Goal: Information Seeking & Learning: Learn about a topic

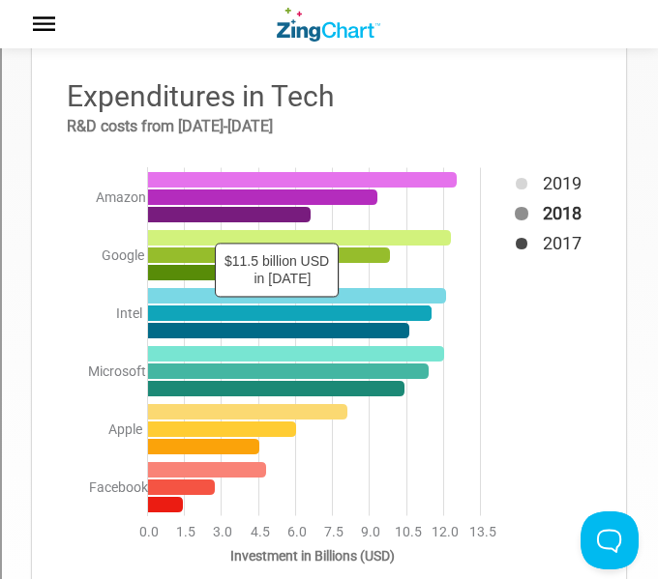
scroll to position [162, 0]
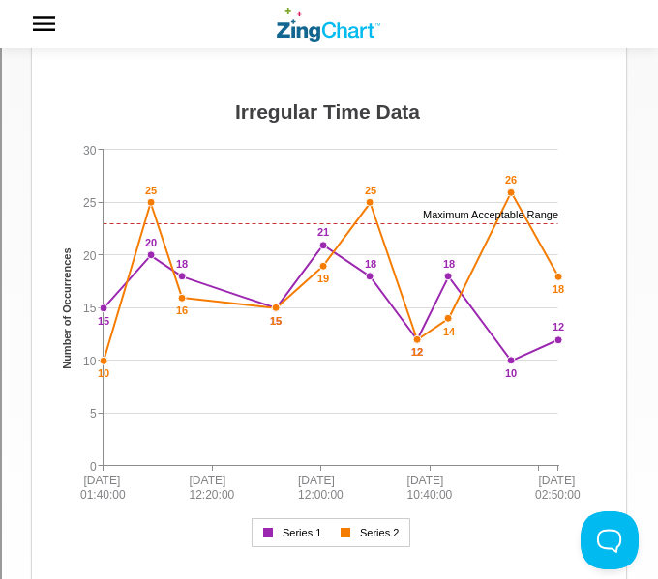
scroll to position [136, 0]
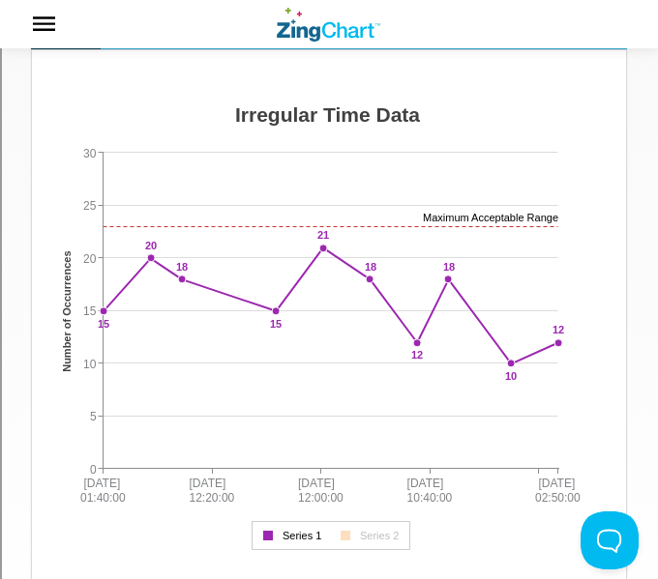
click at [291, 547] on div "App Content" at bounding box center [330, 535] width 159 height 29
click at [357, 517] on img "App Content" at bounding box center [328, 328] width 555 height 464
click at [357, 522] on div "App Content" at bounding box center [330, 535] width 159 height 29
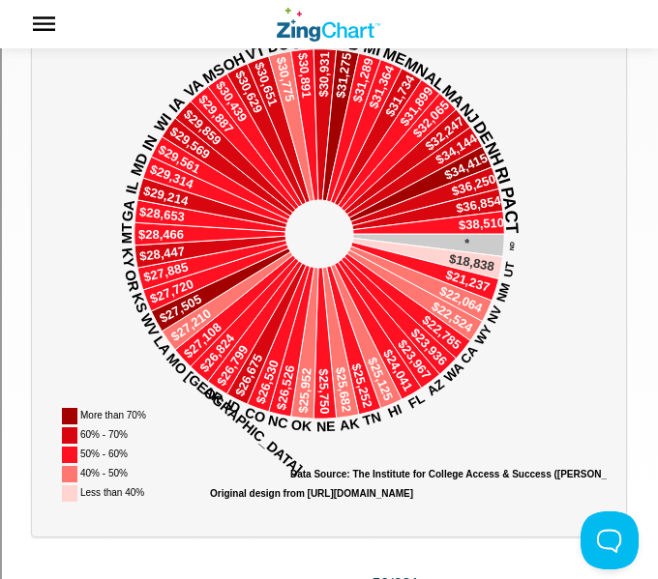
scroll to position [313, 0]
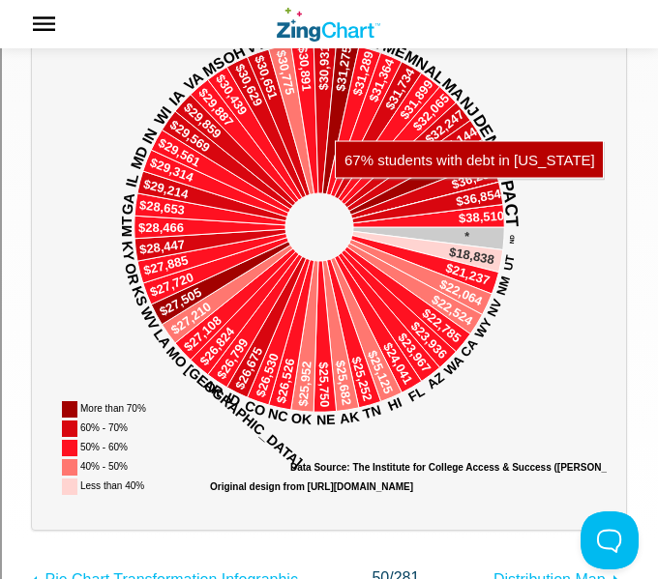
click at [51, 503] on area "App Content" at bounding box center [51, 503] width 0 height 0
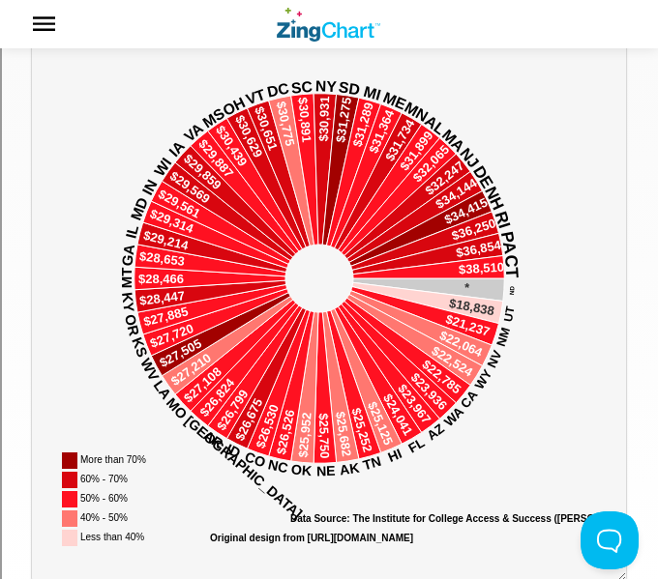
scroll to position [261, 0]
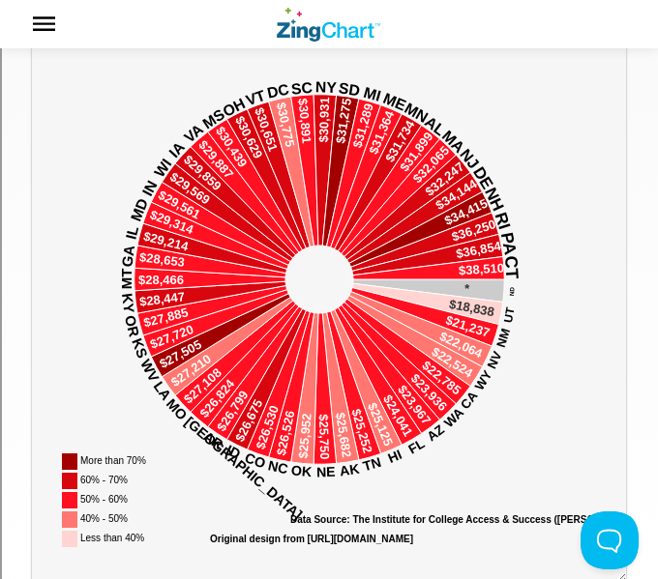
click at [51, 555] on area "60% - 70%" at bounding box center [51, 555] width 0 height 0
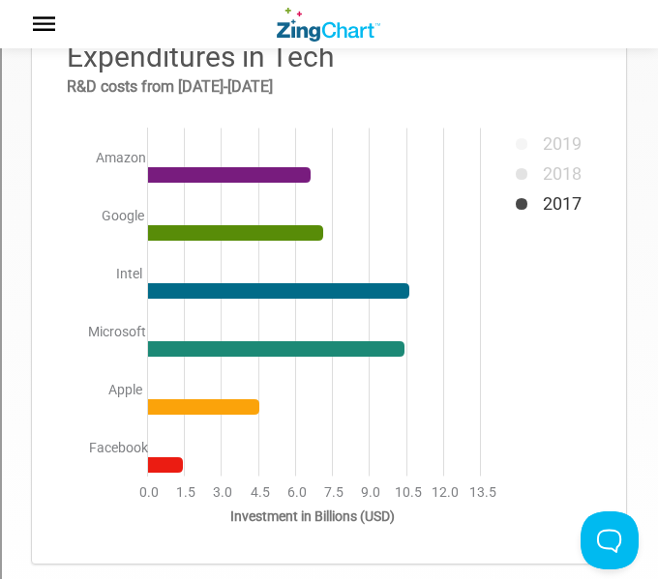
click at [528, 203] on img "App Content" at bounding box center [328, 288] width 555 height 513
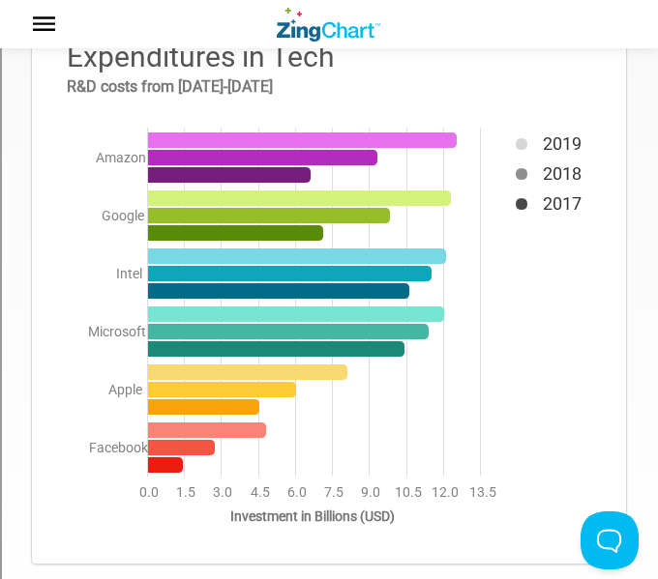
click at [518, 150] on div "App Content" at bounding box center [543, 96] width 106 height 109
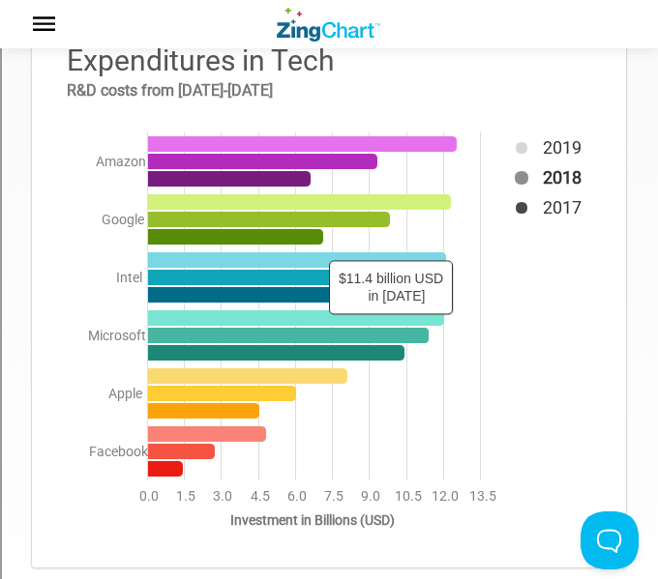
scroll to position [197, 0]
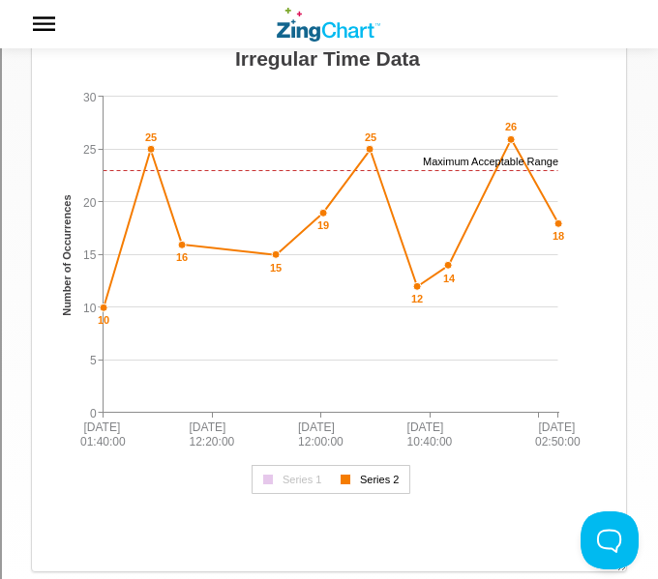
scroll to position [189, 0]
